Goal: Transaction & Acquisition: Register for event/course

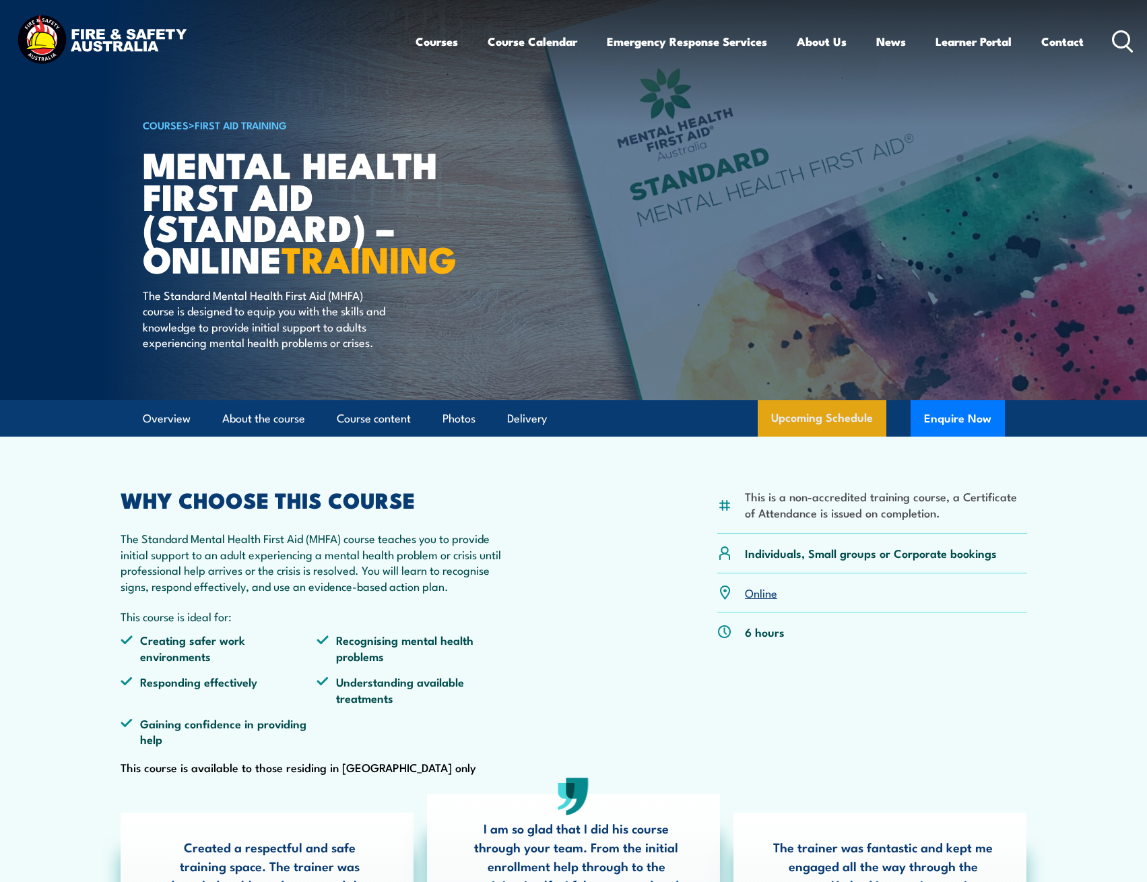
click at [832, 436] on link "Upcoming Schedule" at bounding box center [822, 418] width 129 height 36
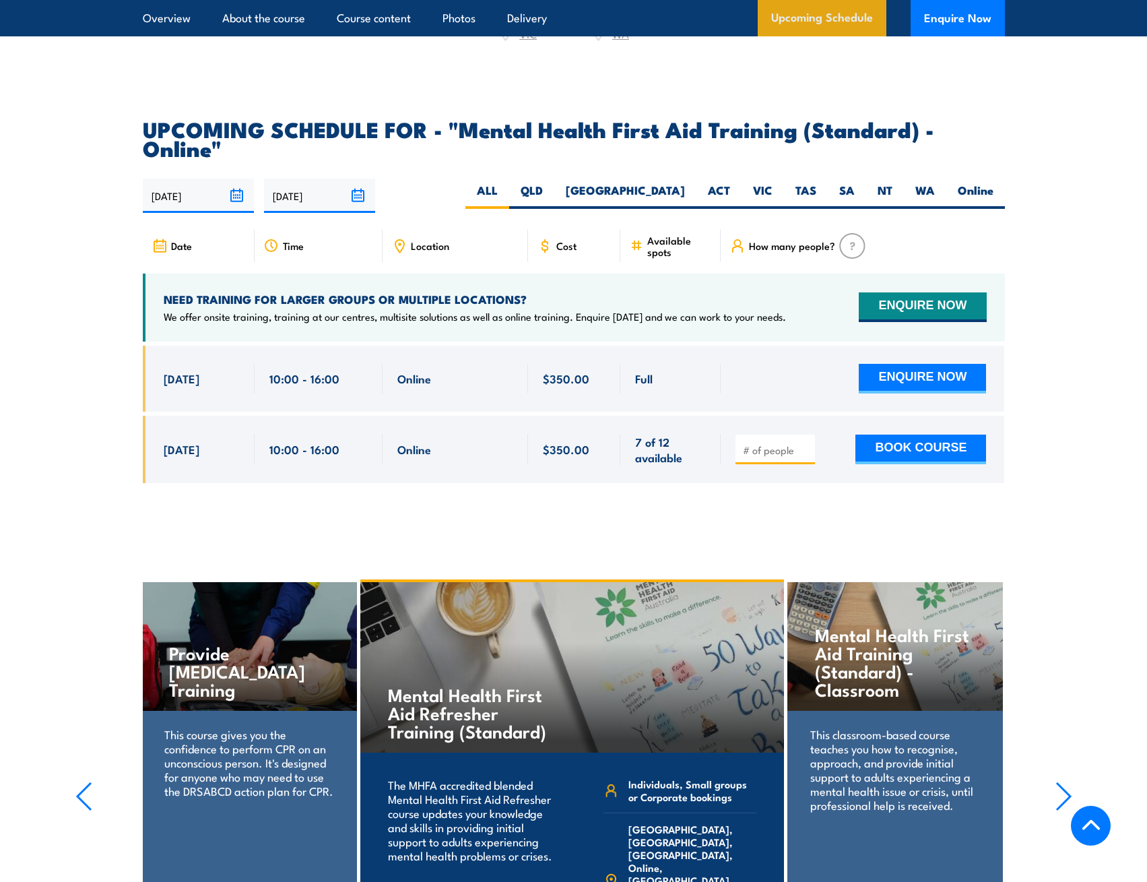
scroll to position [2564, 0]
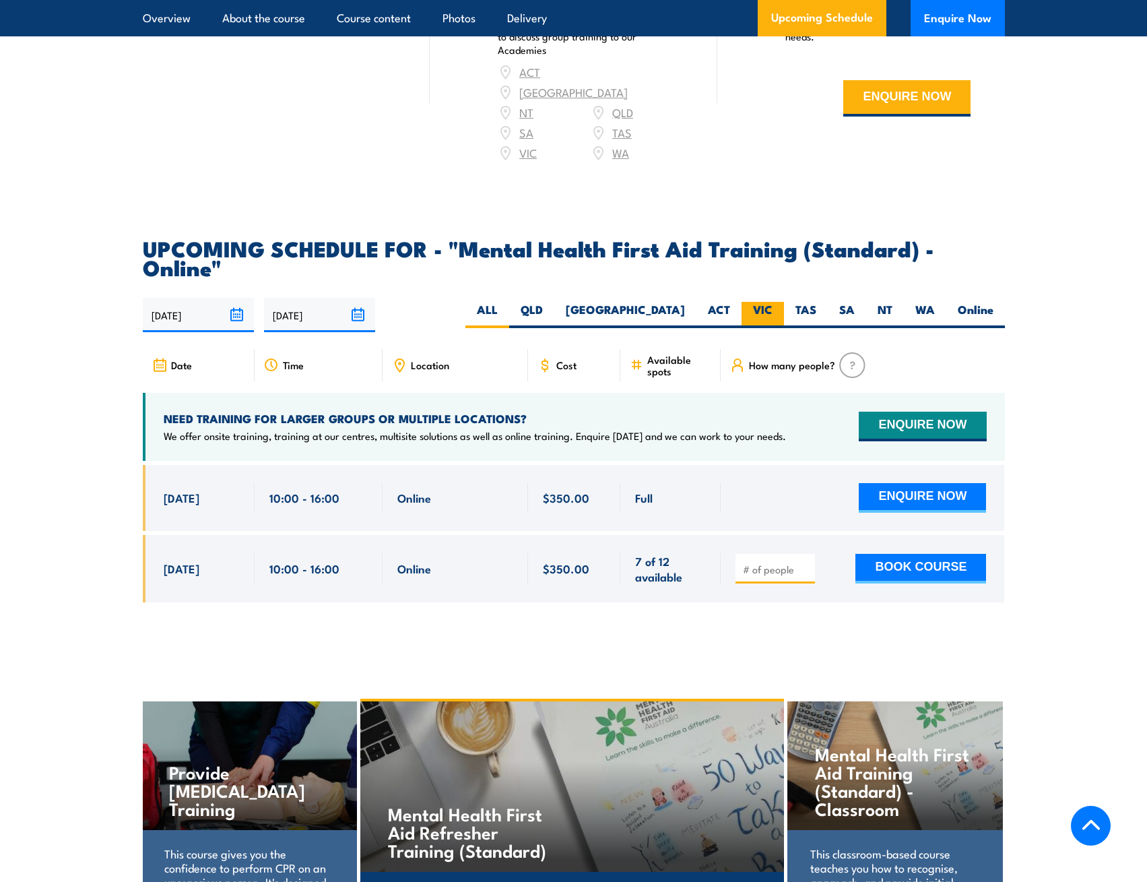
click at [762, 302] on label "VIC" at bounding box center [763, 315] width 42 height 26
click at [773, 302] on input "VIC" at bounding box center [777, 306] width 9 height 9
radio input "true"
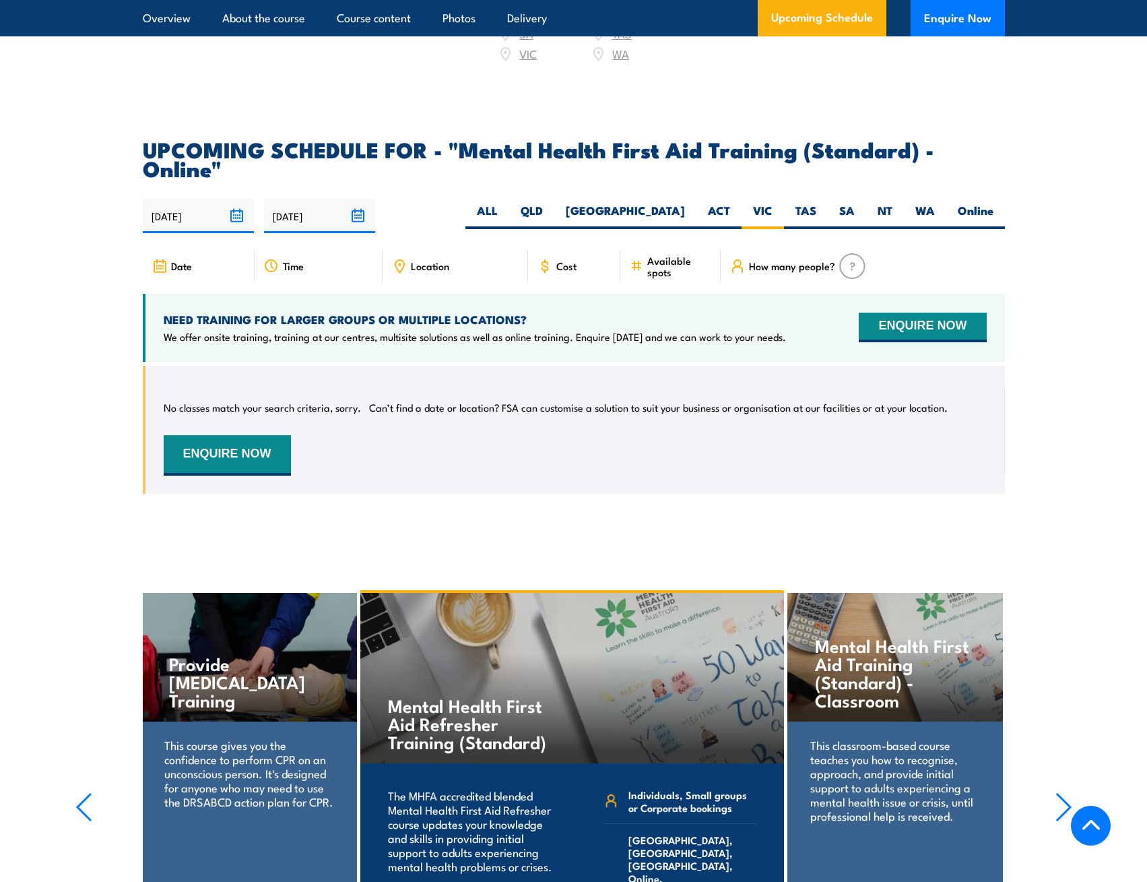
scroll to position [2631, 0]
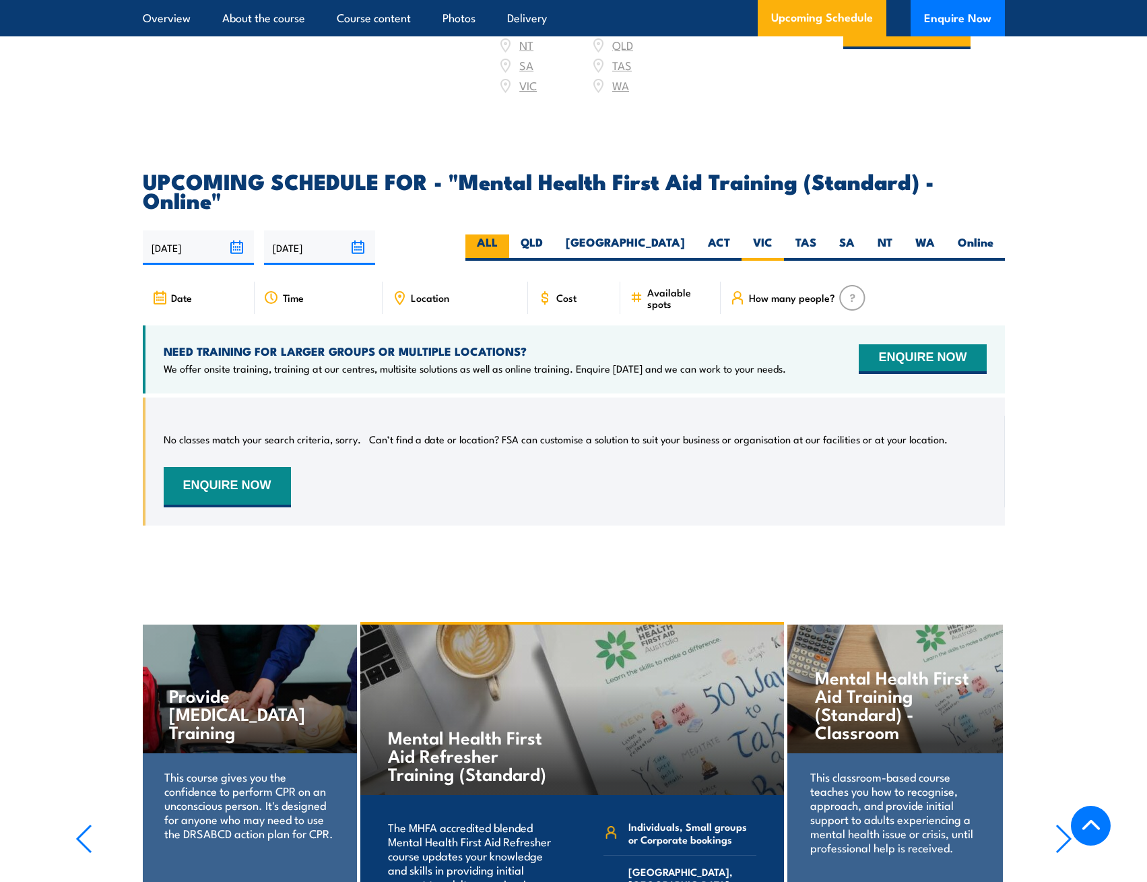
click at [509, 234] on label "ALL" at bounding box center [487, 247] width 44 height 26
click at [507, 234] on input "ALL" at bounding box center [502, 238] width 9 height 9
radio input "true"
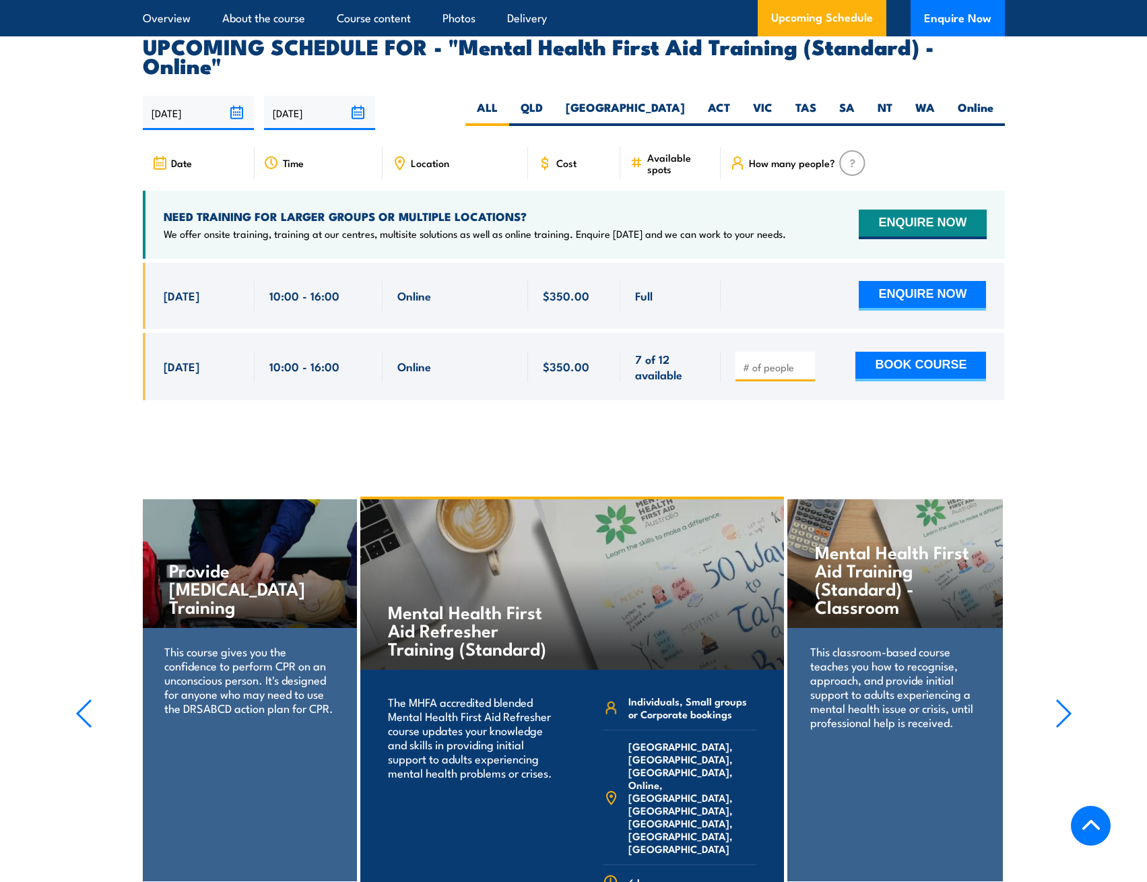
scroll to position [2698, 0]
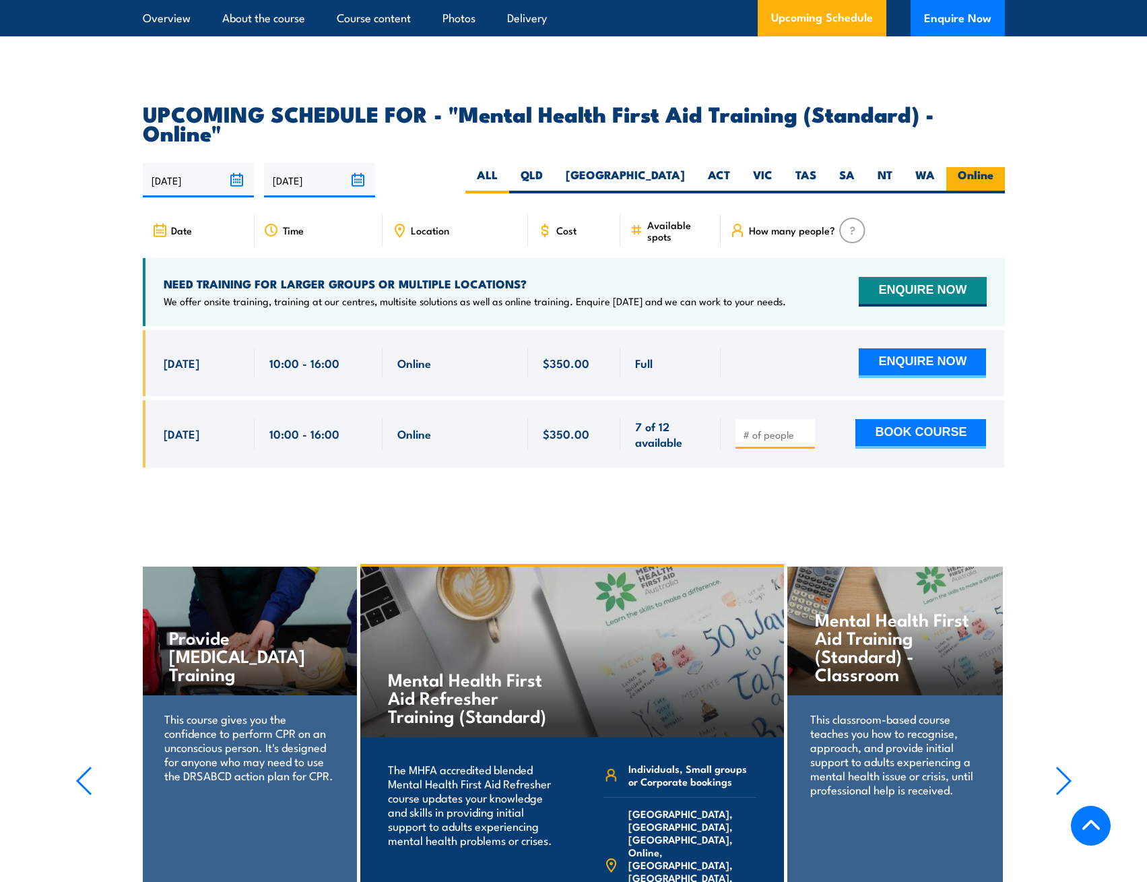
click at [966, 167] on label "Online" at bounding box center [975, 180] width 59 height 26
click at [994, 167] on input "Online" at bounding box center [998, 171] width 9 height 9
radio input "true"
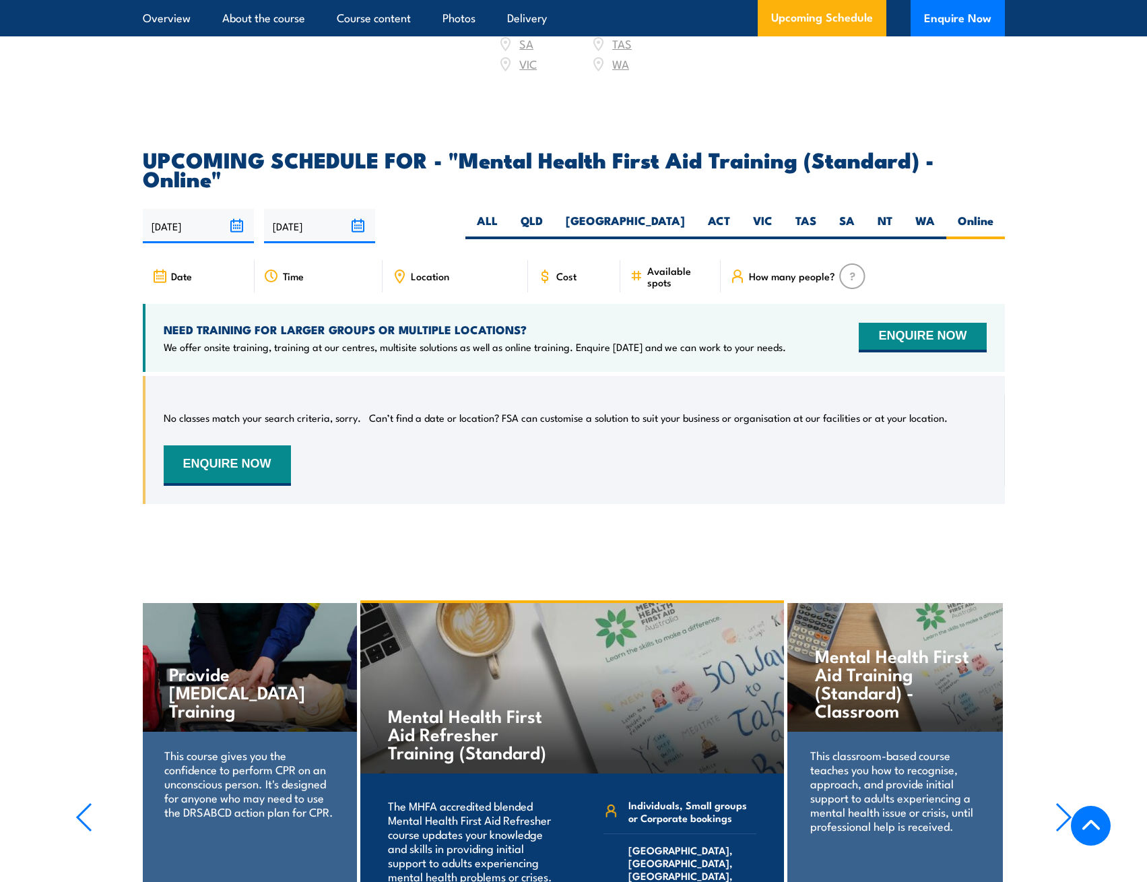
scroll to position [2631, 0]
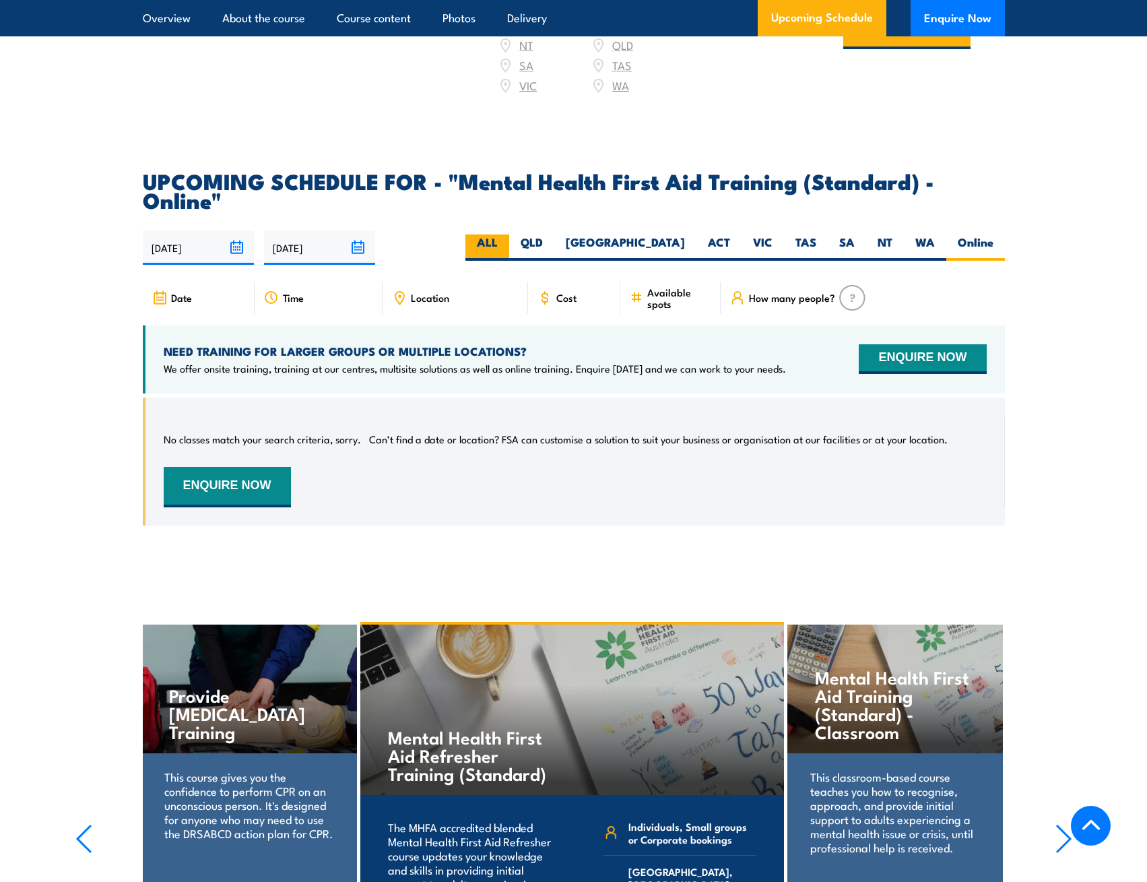
click at [509, 234] on label "ALL" at bounding box center [487, 247] width 44 height 26
click at [507, 234] on input "ALL" at bounding box center [502, 238] width 9 height 9
radio input "true"
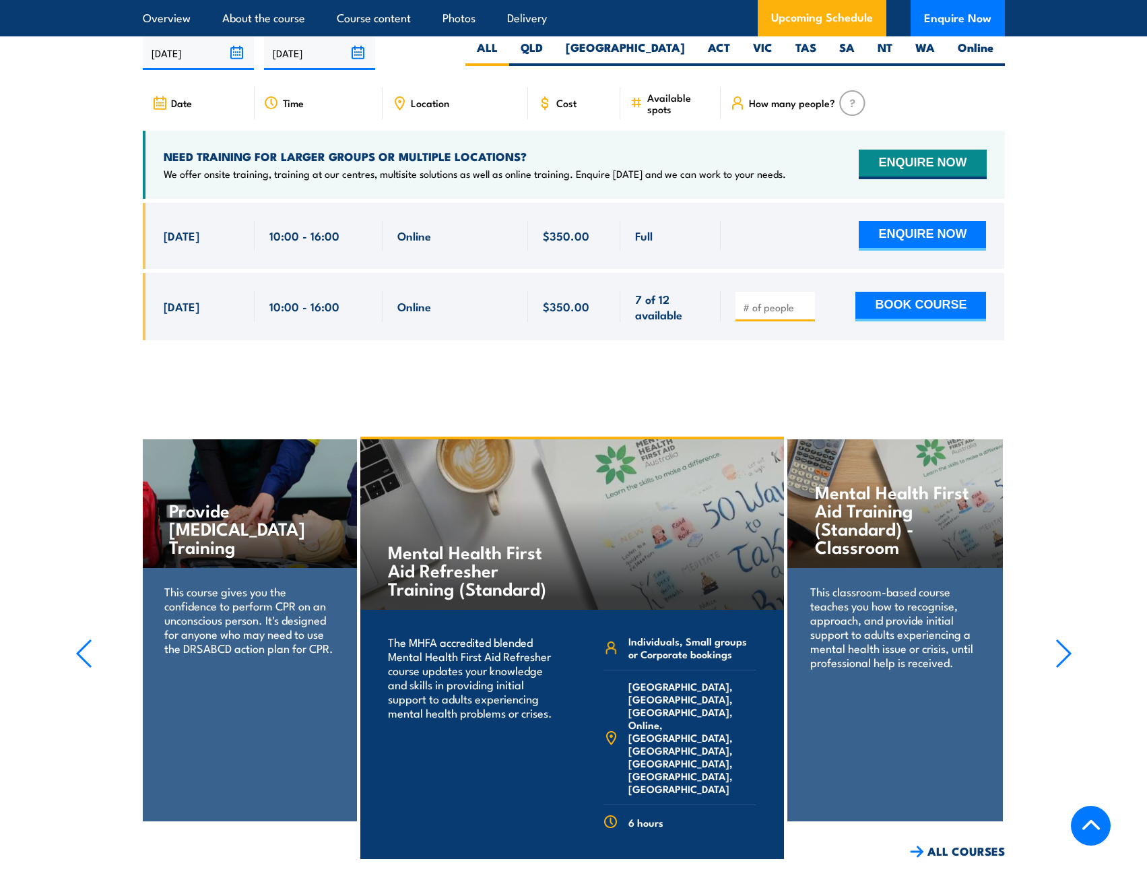
scroll to position [2694, 0]
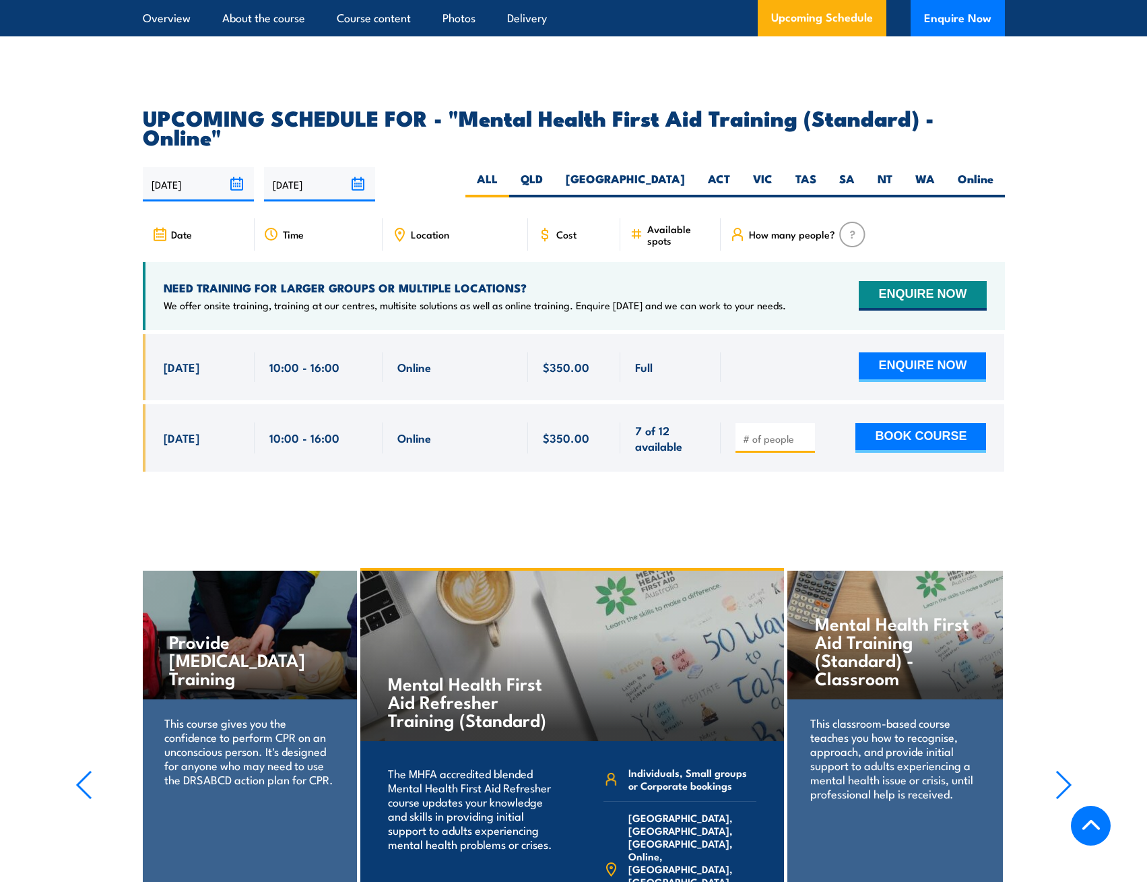
click at [774, 423] on div at bounding box center [775, 438] width 79 height 30
click at [772, 432] on input "number" at bounding box center [776, 438] width 67 height 13
type input "1"
click at [922, 423] on button "BOOK COURSE" at bounding box center [920, 438] width 131 height 30
